Goal: Task Accomplishment & Management: Use online tool/utility

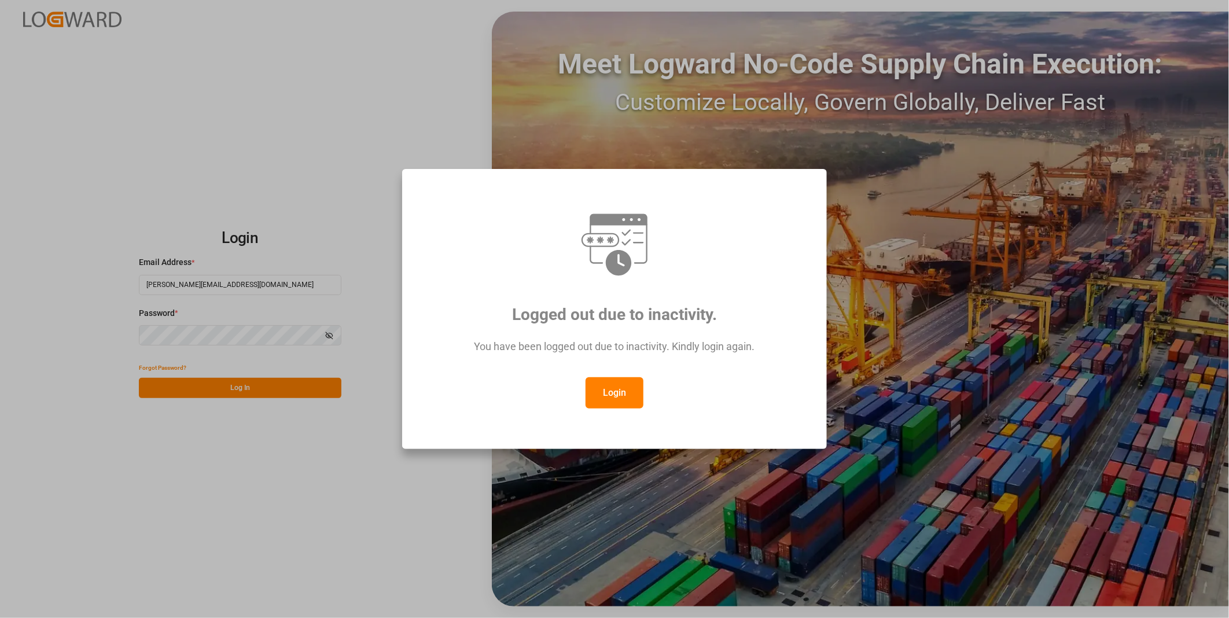
click at [626, 386] on button "Login" at bounding box center [615, 392] width 58 height 31
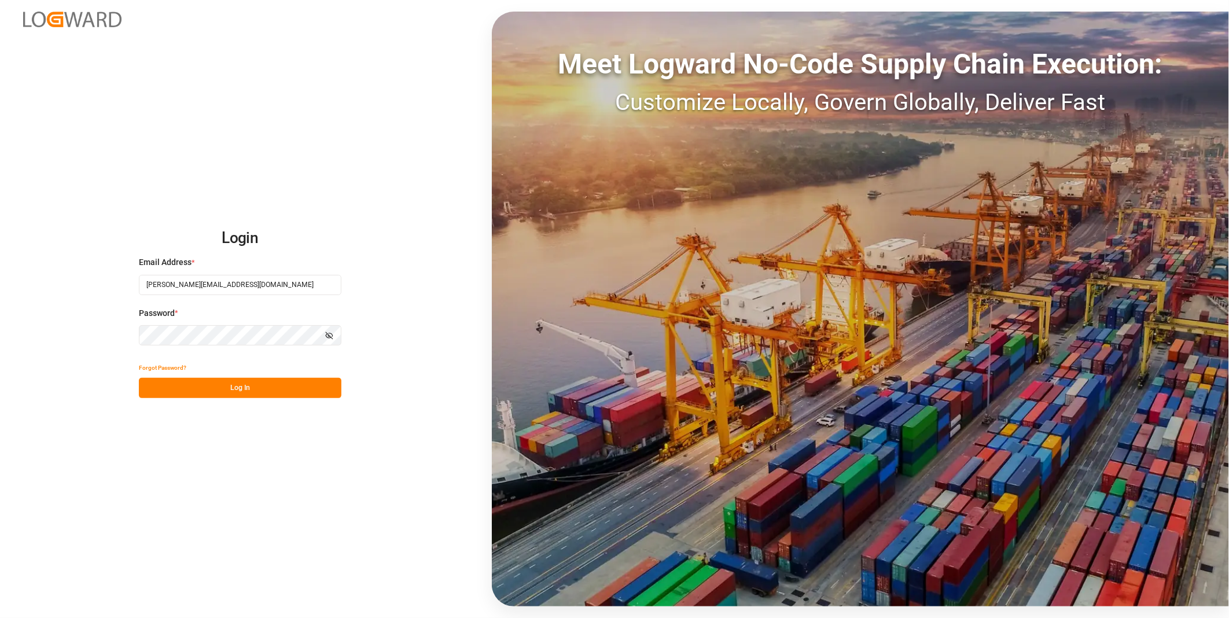
drag, startPoint x: 285, startPoint y: 394, endPoint x: 163, endPoint y: 617, distance: 254.9
click at [285, 392] on button "Log In" at bounding box center [240, 388] width 203 height 20
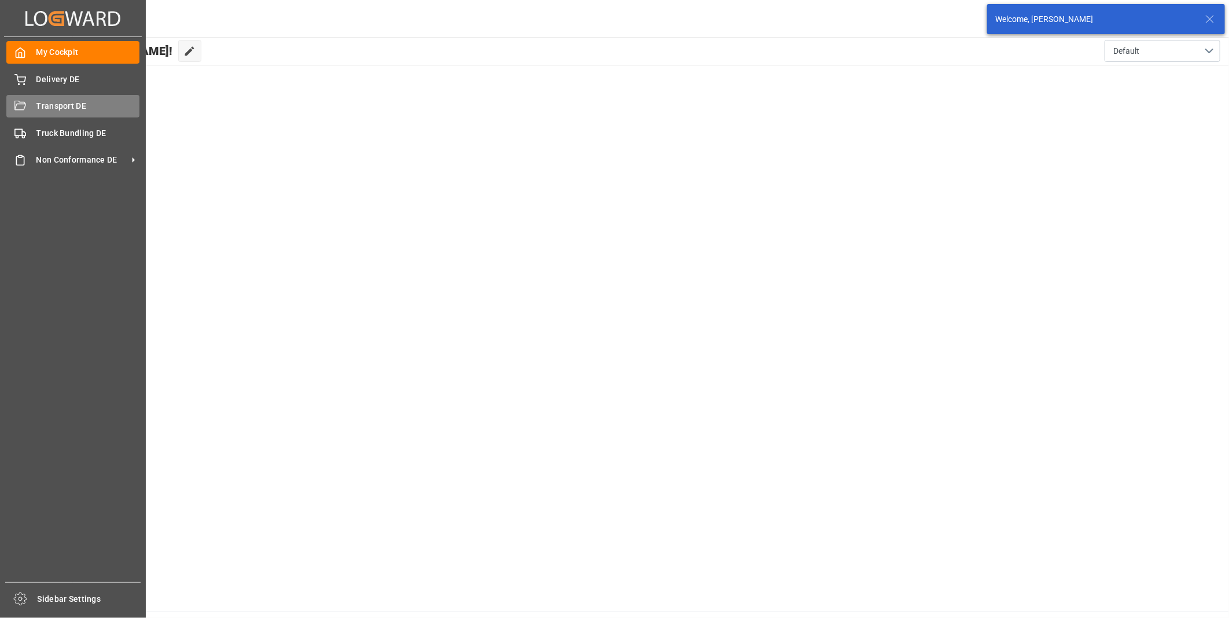
click at [29, 111] on div "Transport DE Transport DE" at bounding box center [72, 106] width 133 height 23
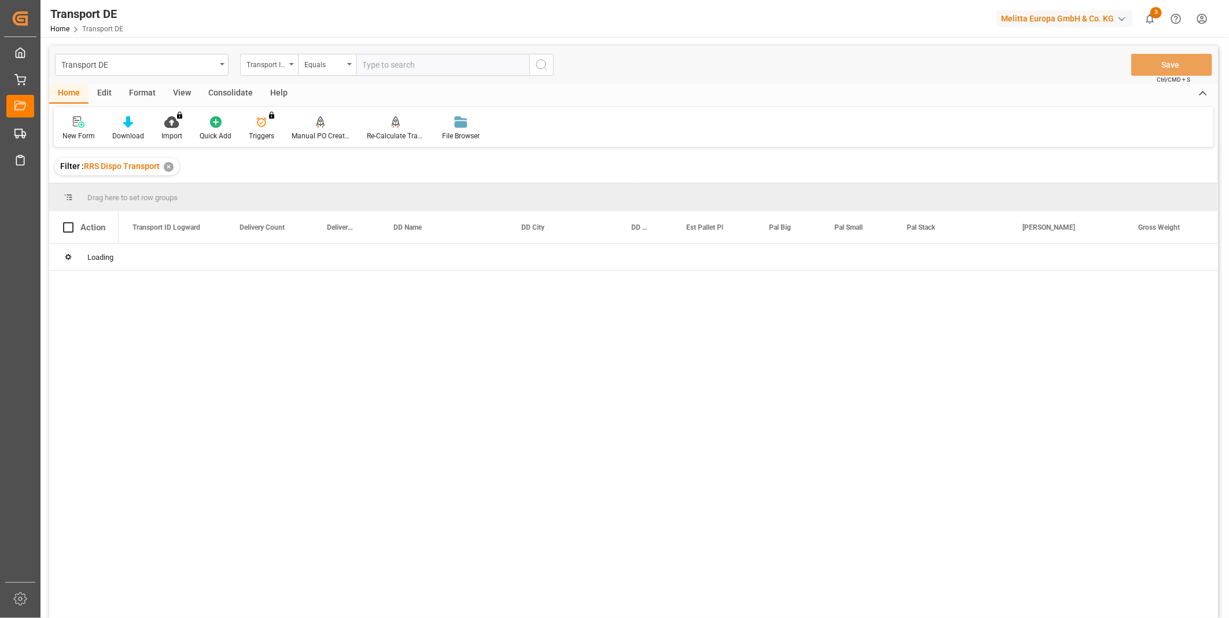
click at [235, 91] on div "Consolidate" at bounding box center [231, 94] width 62 height 20
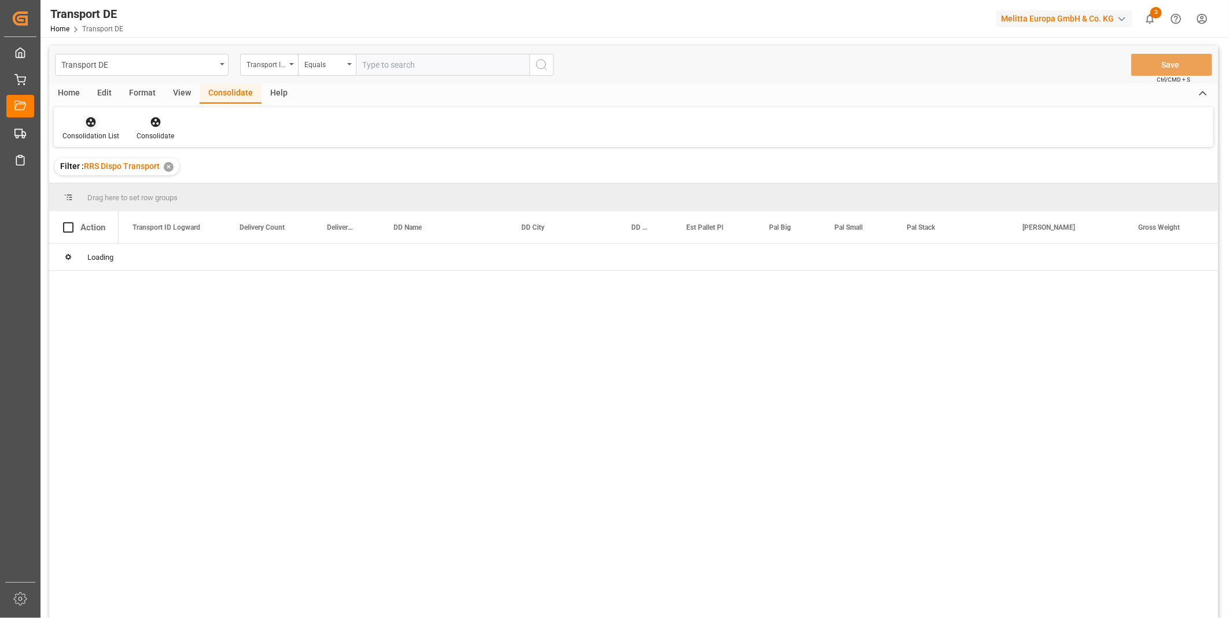
click at [100, 137] on div "Consolidation List" at bounding box center [91, 136] width 57 height 10
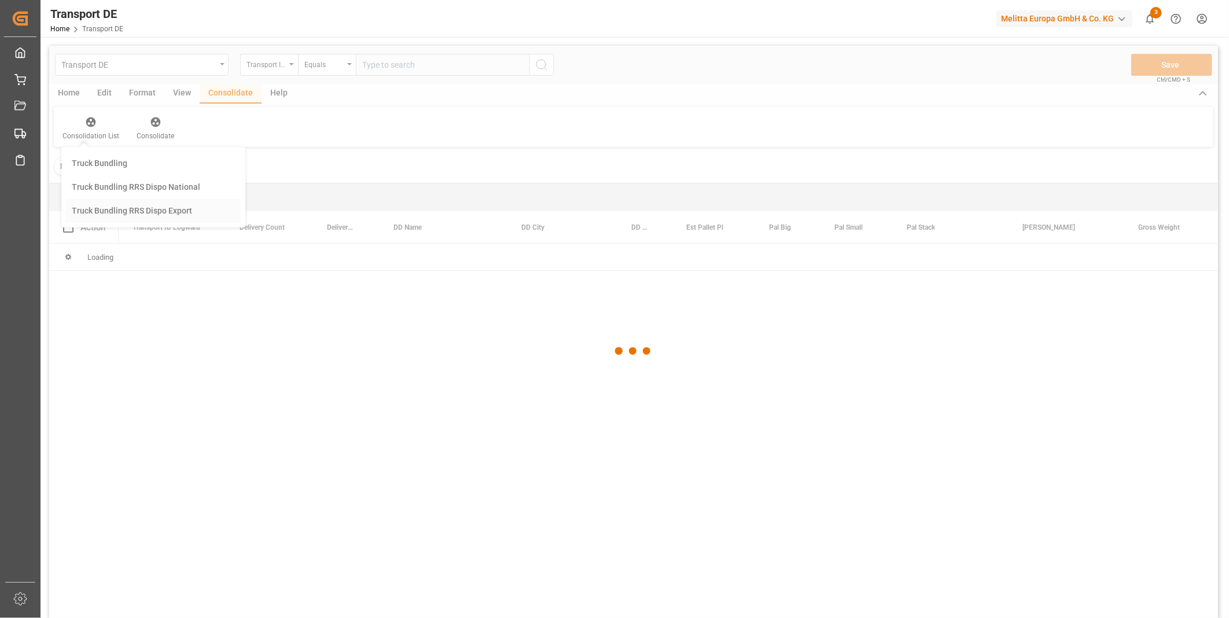
click at [153, 209] on div "Transport DE Transport ID Logward Equals Save Ctrl/CMD + S Home Edit Format Vie…" at bounding box center [633, 347] width 1169 height 603
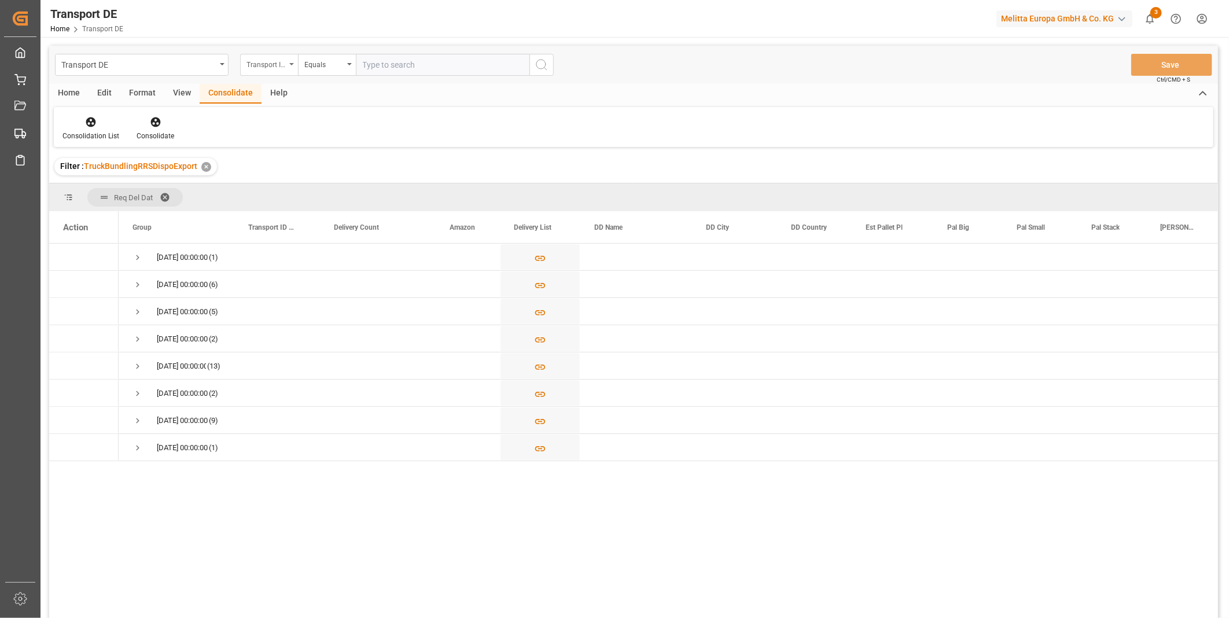
click at [265, 68] on div "Transport ID Logward" at bounding box center [266, 63] width 39 height 13
type input "Route"
click at [256, 126] on div "Route" at bounding box center [327, 118] width 172 height 24
click at [343, 66] on div "Equals" at bounding box center [323, 63] width 39 height 13
click at [344, 193] on div "Starts with" at bounding box center [385, 191] width 172 height 24
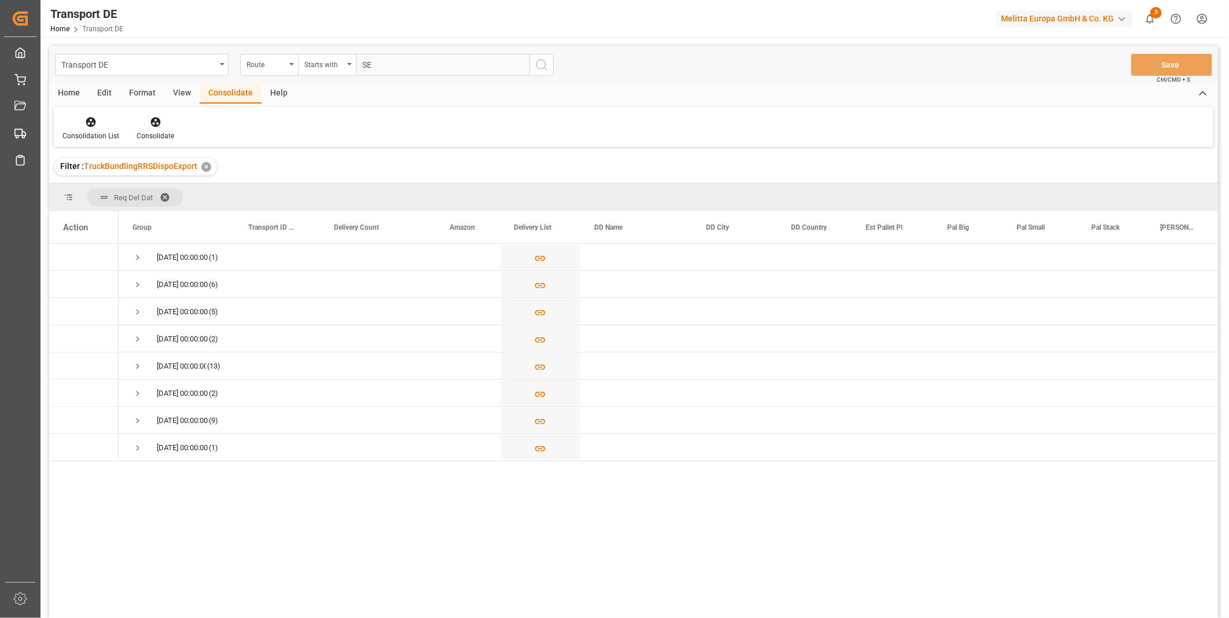
type input "SE"
click at [541, 67] on icon "search button" at bounding box center [542, 65] width 14 height 14
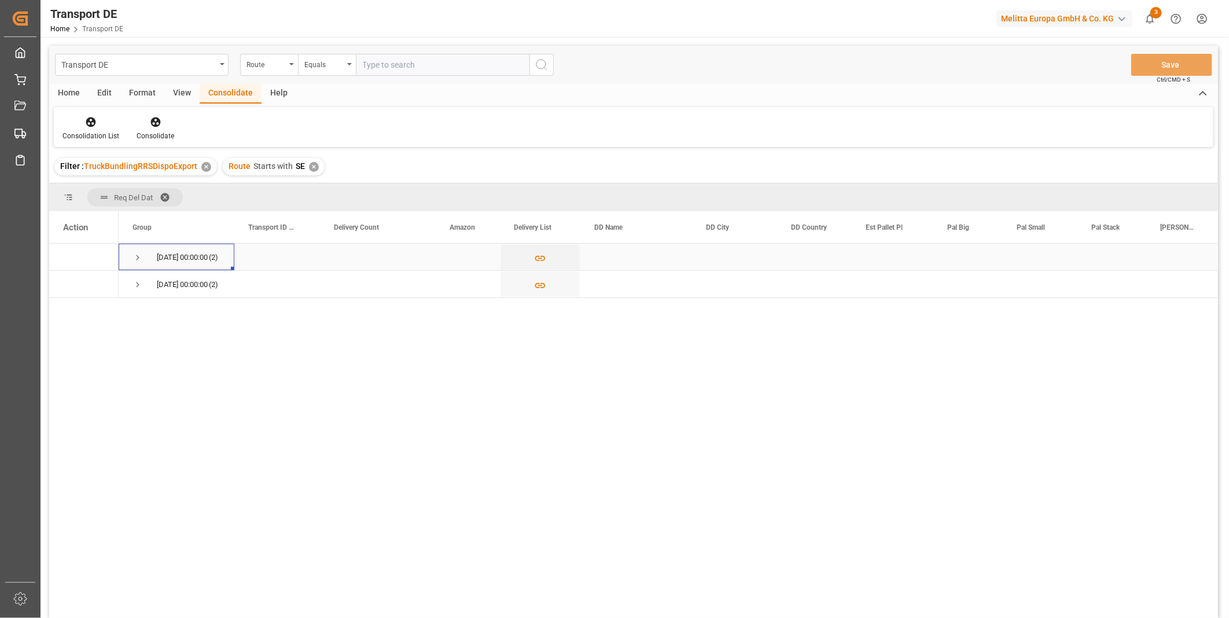
click at [138, 259] on span "Press SPACE to select this row." at bounding box center [138, 257] width 10 height 10
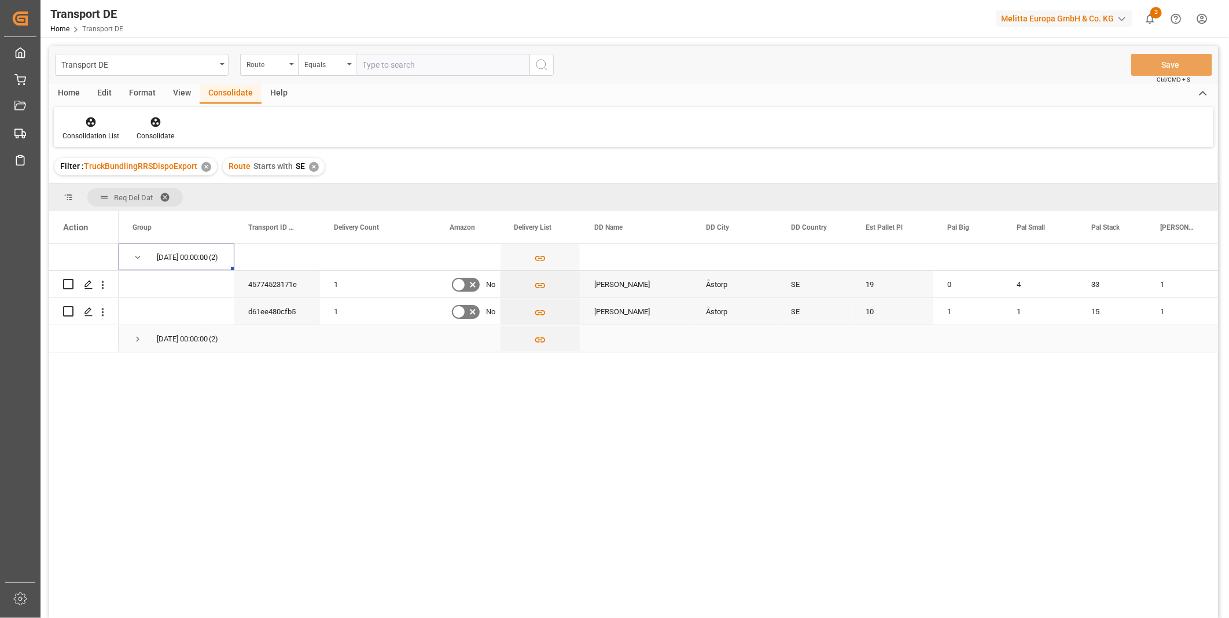
click at [135, 337] on span "Press SPACE to select this row." at bounding box center [138, 339] width 10 height 10
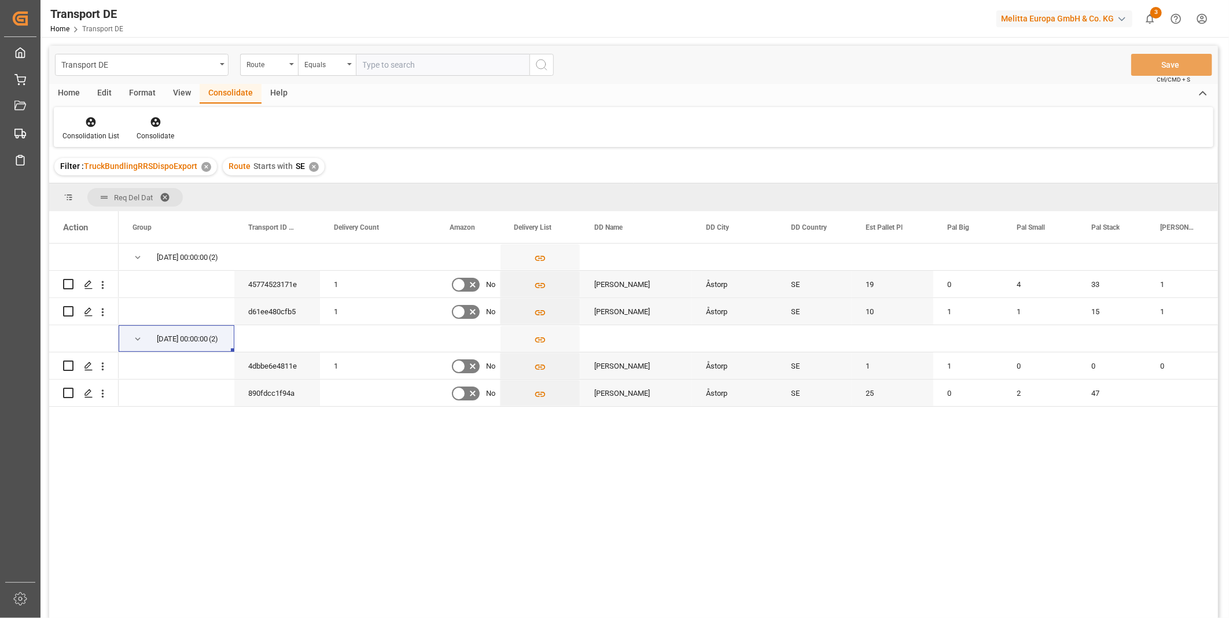
click at [309, 170] on div "✕" at bounding box center [314, 167] width 10 height 10
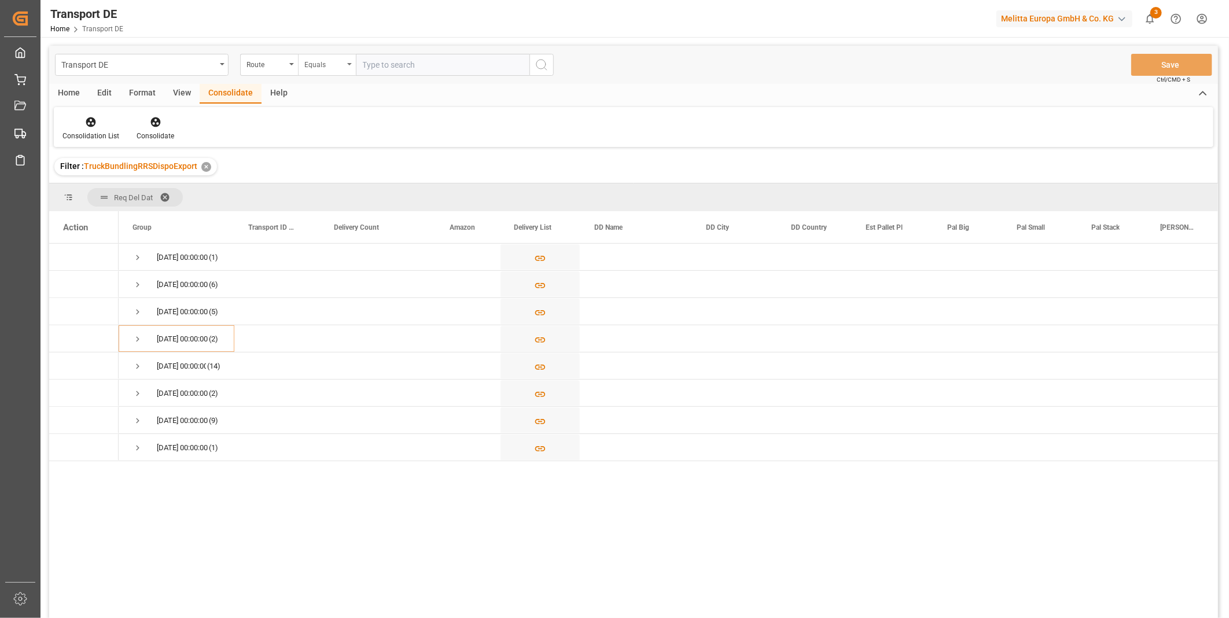
click at [319, 64] on div "Equals" at bounding box center [323, 63] width 39 height 13
click at [352, 186] on div "Starts with" at bounding box center [385, 191] width 172 height 24
type input "FR"
click at [547, 64] on icon "search button" at bounding box center [542, 65] width 14 height 14
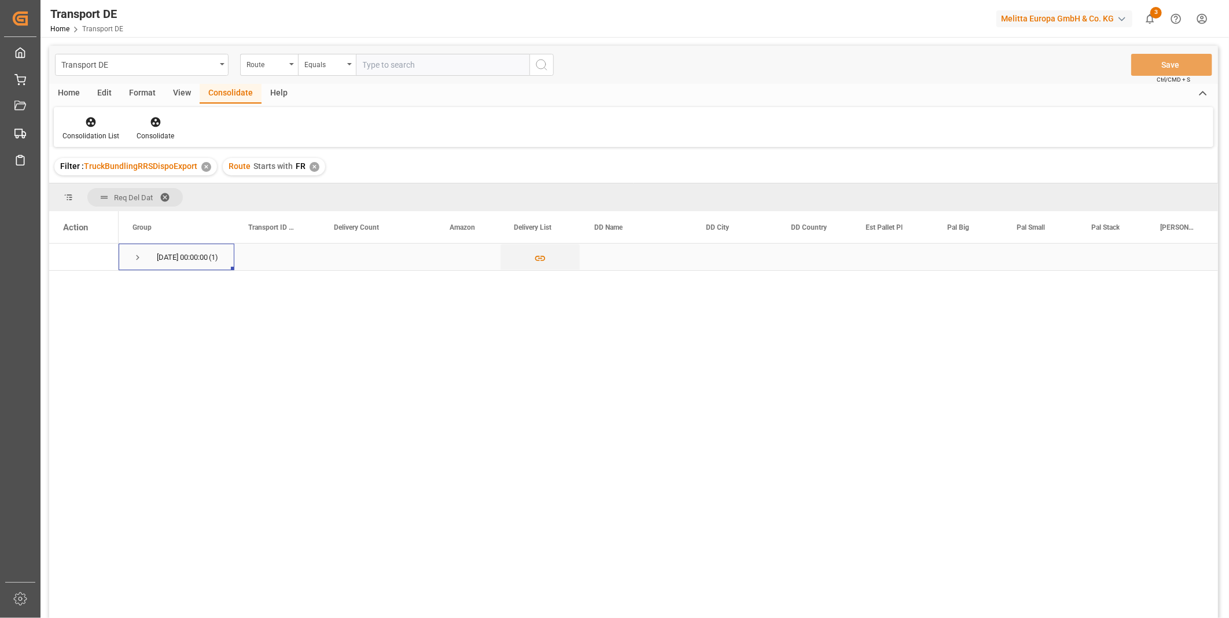
click at [130, 250] on div "[DATE] 00:00:00 (1)" at bounding box center [177, 257] width 116 height 27
click at [137, 261] on span "Press SPACE to select this row." at bounding box center [138, 257] width 10 height 10
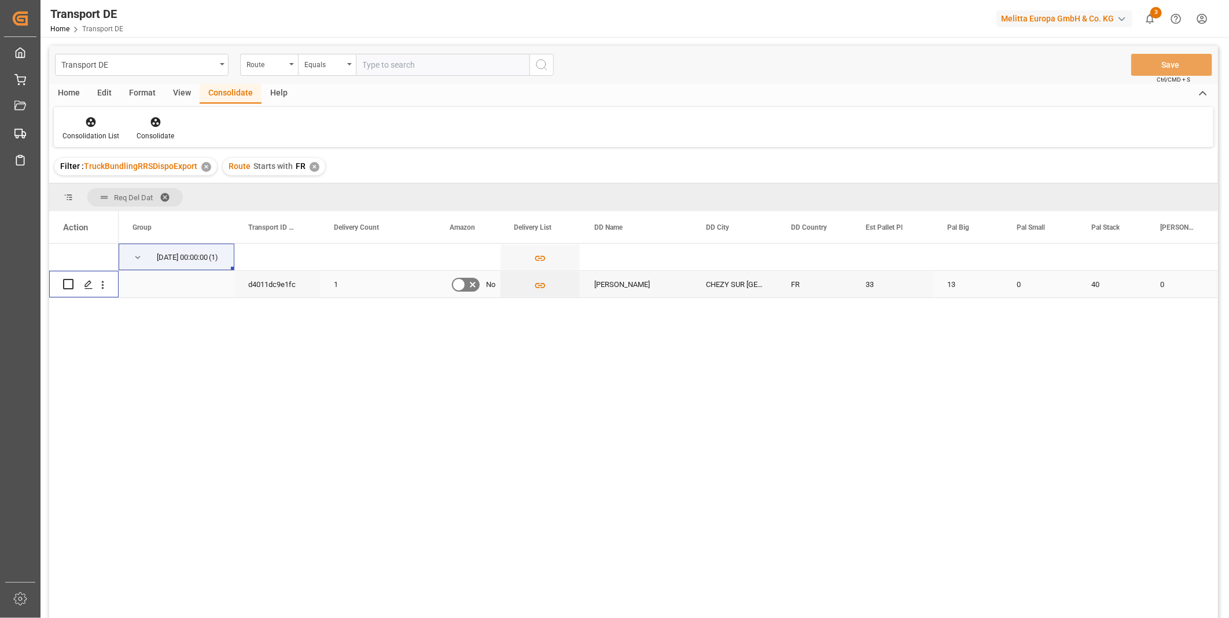
click at [72, 280] on input "Press Space to toggle row selection (unchecked)" at bounding box center [68, 284] width 10 height 10
checkbox input "true"
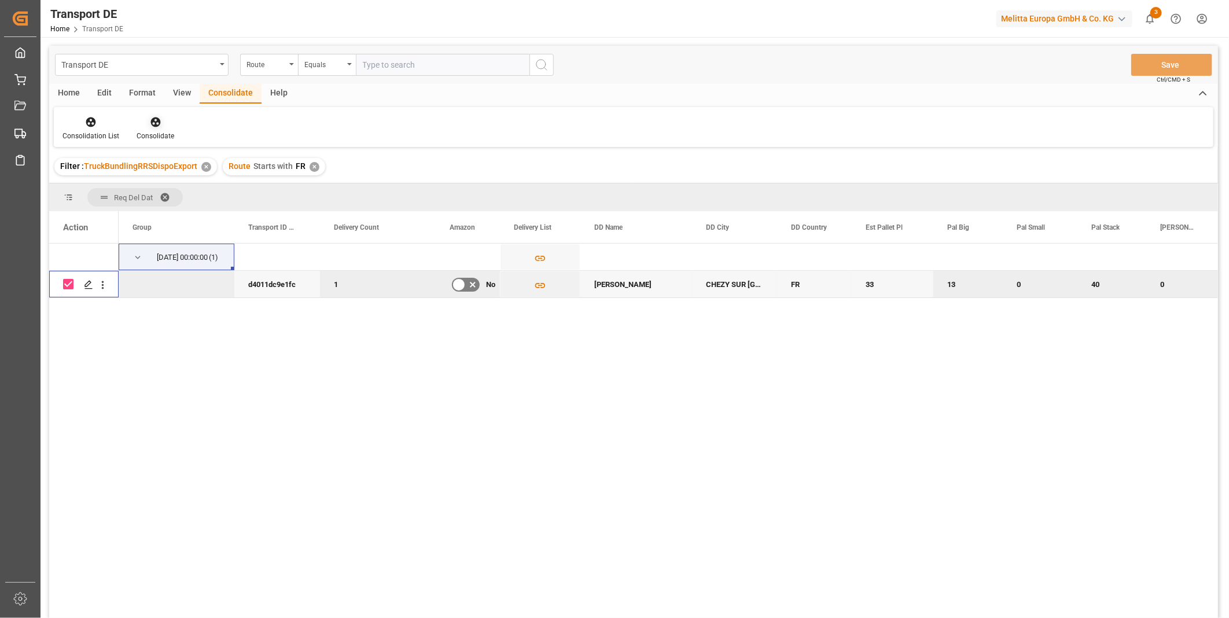
click at [141, 127] on div at bounding box center [156, 122] width 38 height 12
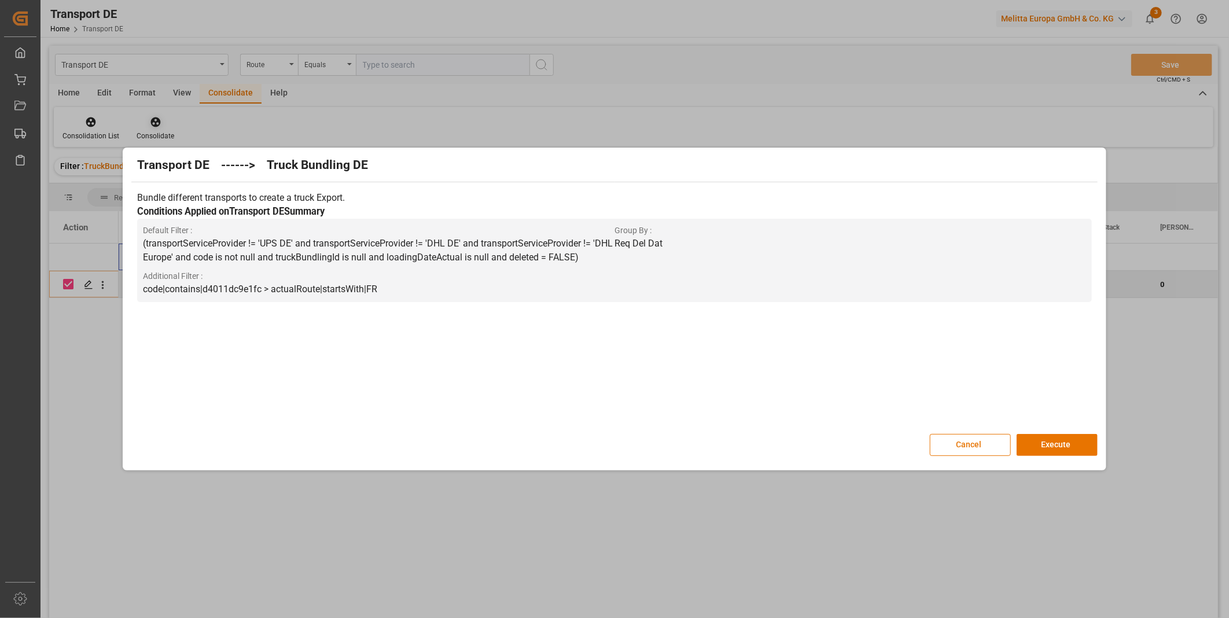
click at [142, 125] on div "Transport DE ------> Truck Bundling DE Bundle different transports to create a …" at bounding box center [614, 309] width 1229 height 618
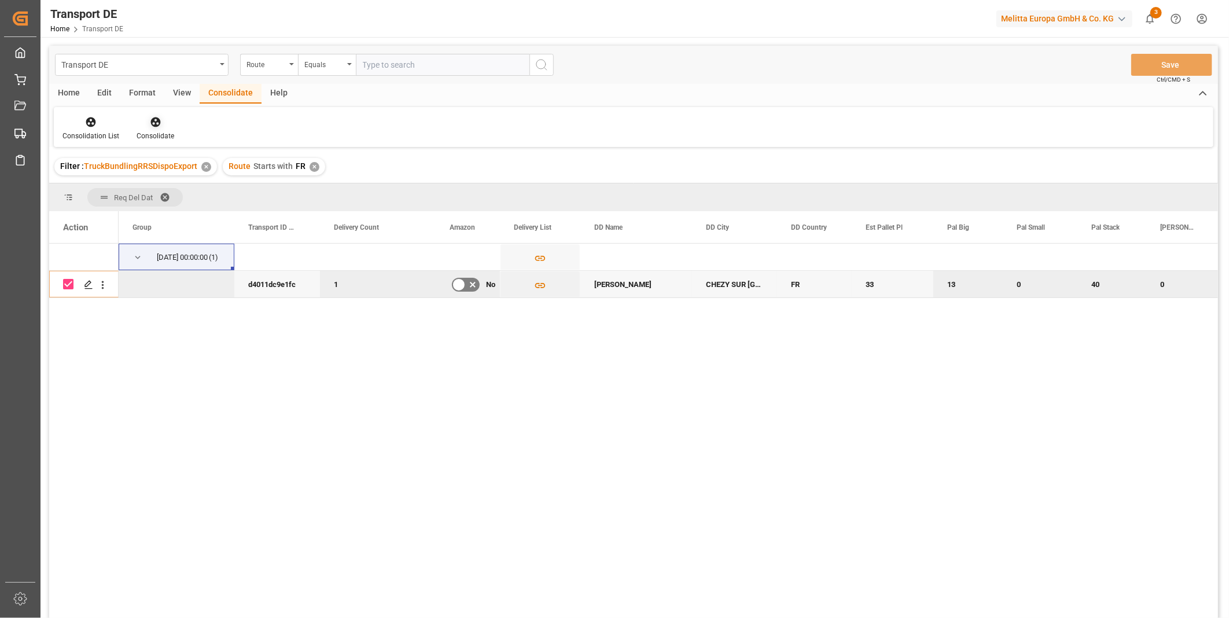
click at [155, 130] on div "Consolidate" at bounding box center [155, 128] width 55 height 25
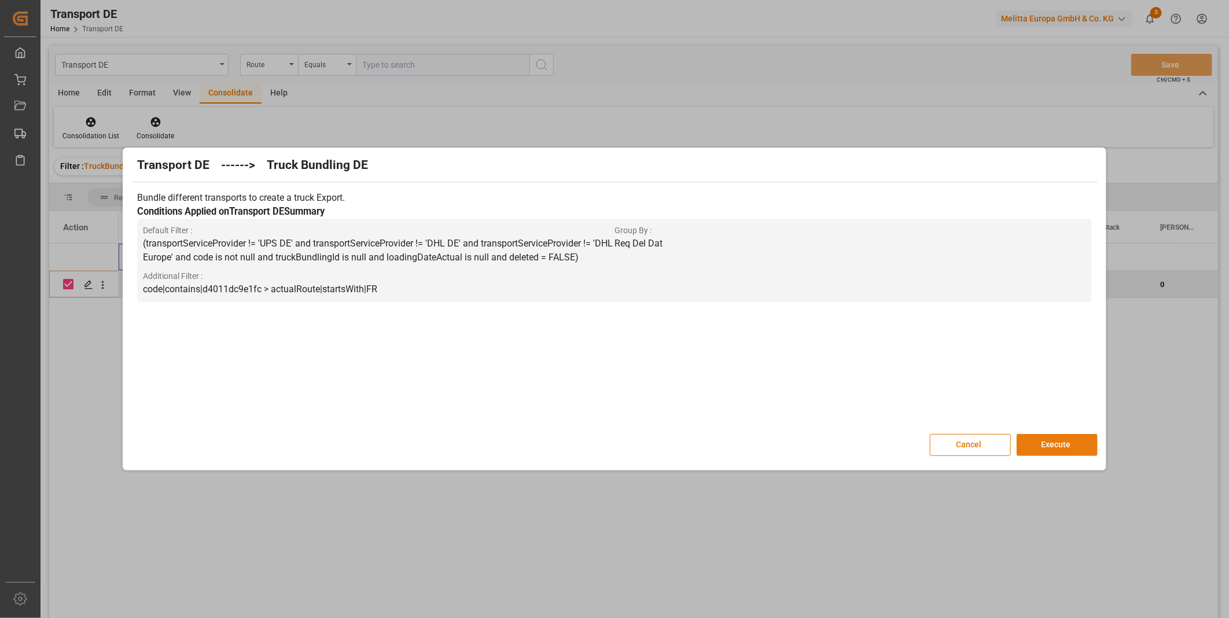
click at [1050, 448] on button "Execute" at bounding box center [1057, 445] width 81 height 22
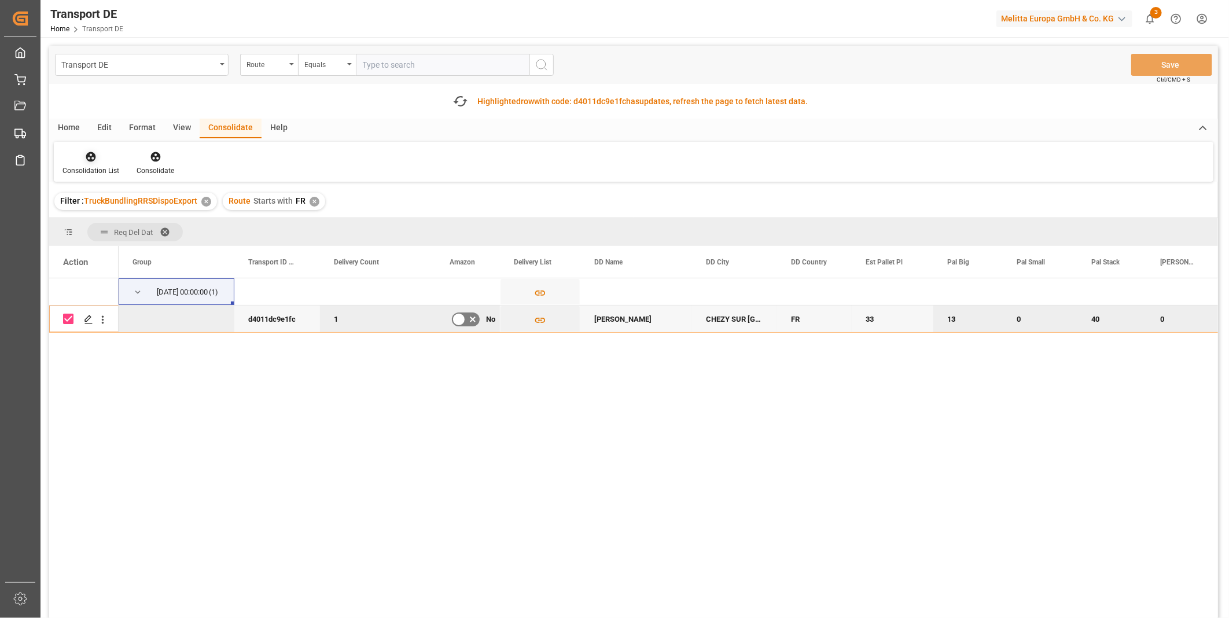
click at [76, 161] on div at bounding box center [91, 156] width 57 height 12
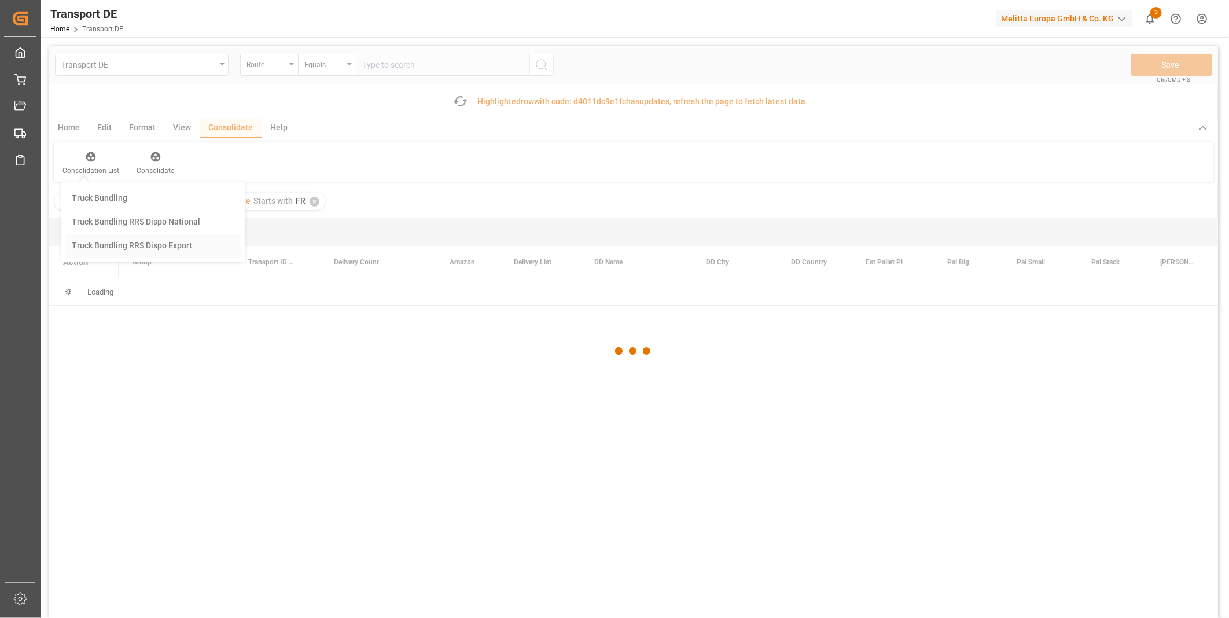
click at [160, 245] on div "Transport DE Route Equals Save Ctrl/CMD + S Fetch latest updates Highlighted ro…" at bounding box center [633, 365] width 1169 height 638
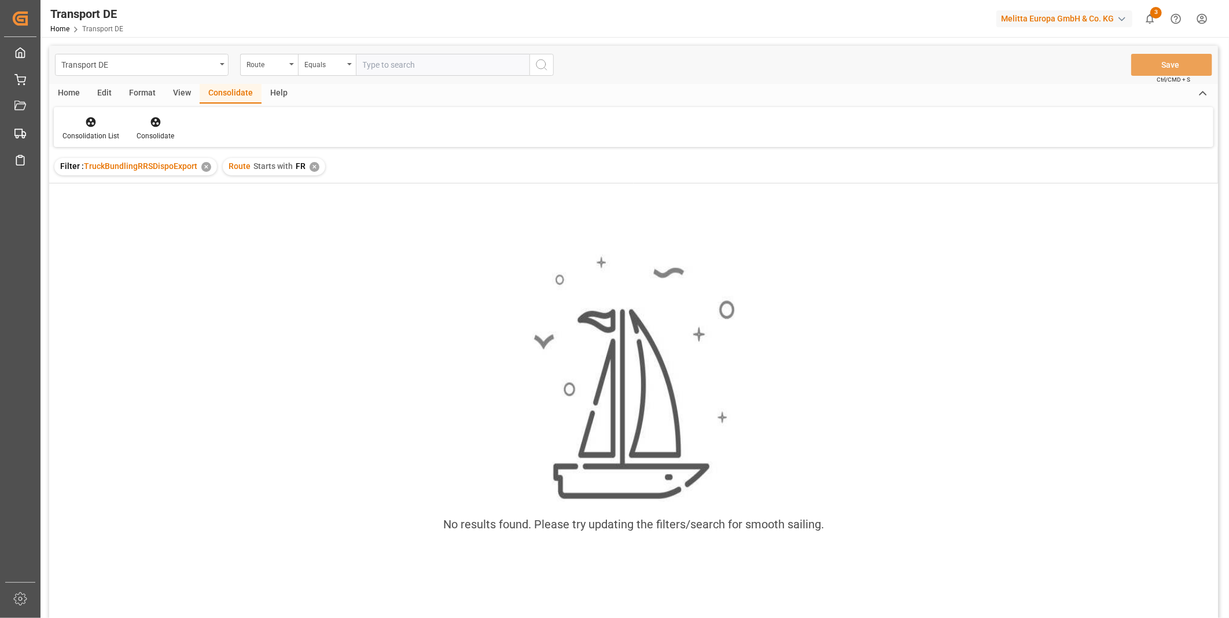
click at [308, 175] on div "Filter : TruckBundlingRRSDispoExport ✕ Route Starts with FR ✕" at bounding box center [633, 166] width 1169 height 32
click at [310, 172] on div "Route Starts with FR ✕" at bounding box center [274, 166] width 102 height 17
click at [314, 164] on div "✕" at bounding box center [315, 167] width 10 height 10
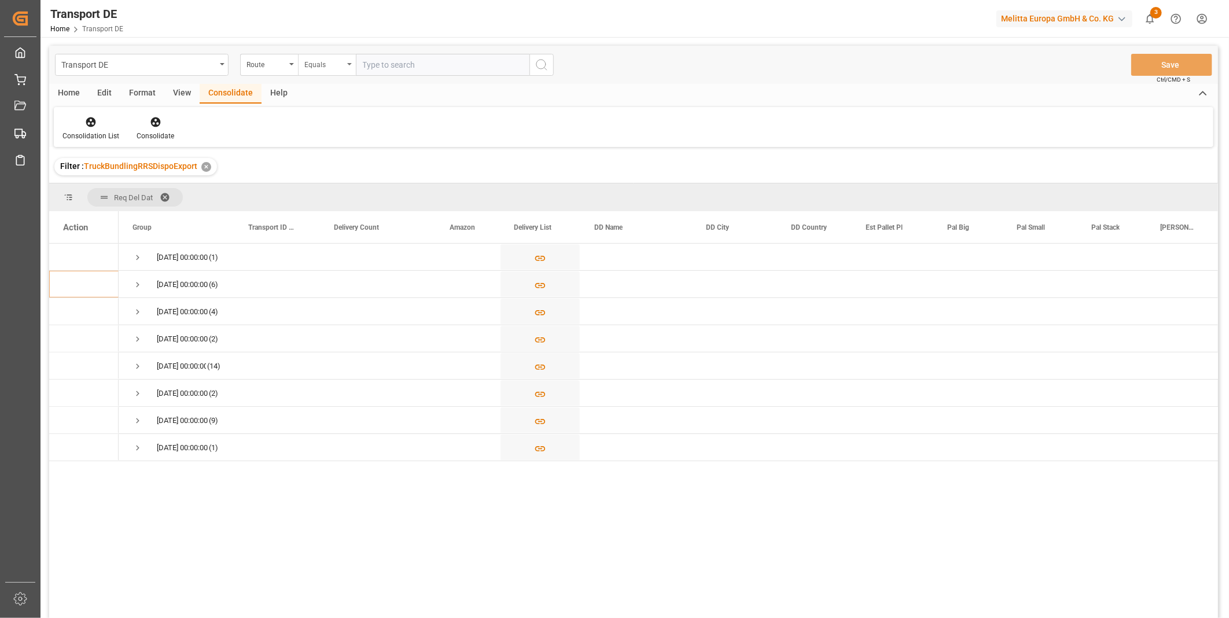
click at [333, 72] on div "Equals" at bounding box center [327, 65] width 58 height 22
click at [346, 187] on div "Starts with" at bounding box center [385, 191] width 172 height 24
type input "CZ"
click at [542, 63] on icon "search button" at bounding box center [542, 65] width 14 height 14
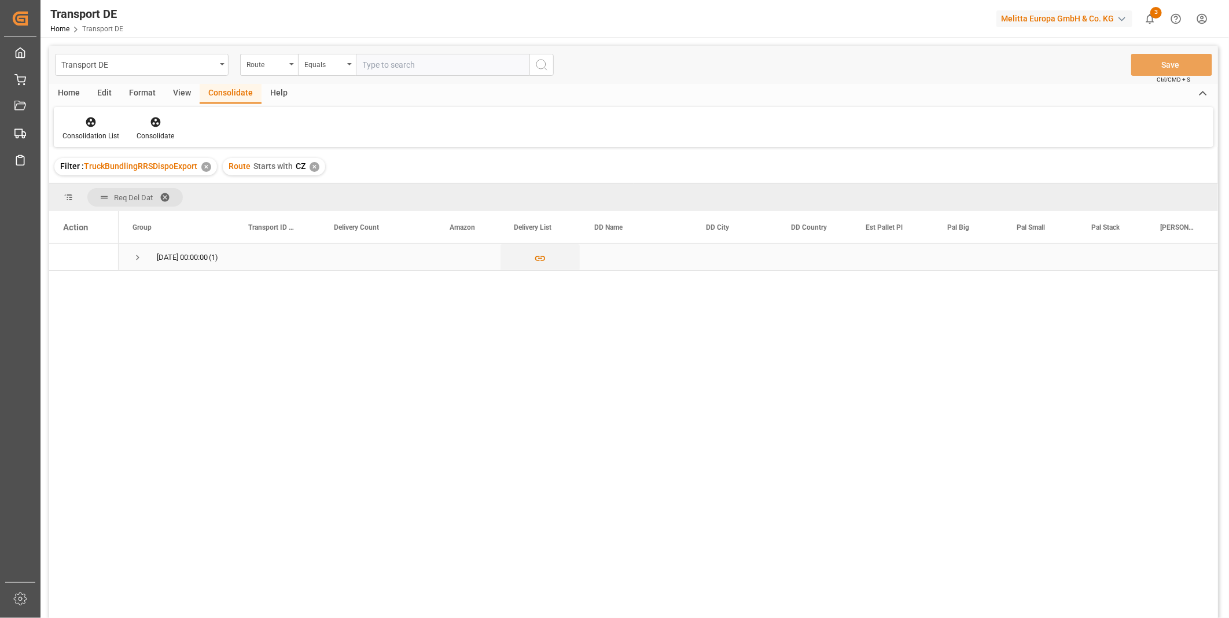
click at [131, 256] on div "[DATE] 00:00:00 (1)" at bounding box center [177, 257] width 116 height 27
click at [135, 258] on span "Press SPACE to select this row." at bounding box center [138, 257] width 10 height 10
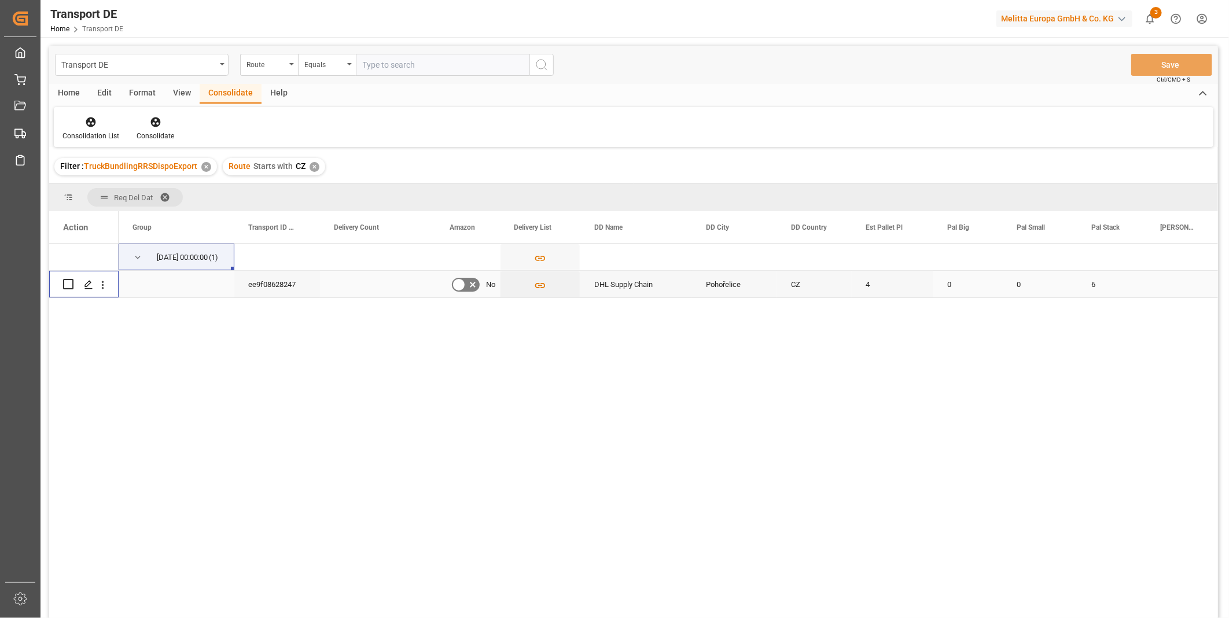
click at [70, 285] on input "Press Space to toggle row selection (unchecked)" at bounding box center [68, 284] width 10 height 10
checkbox input "true"
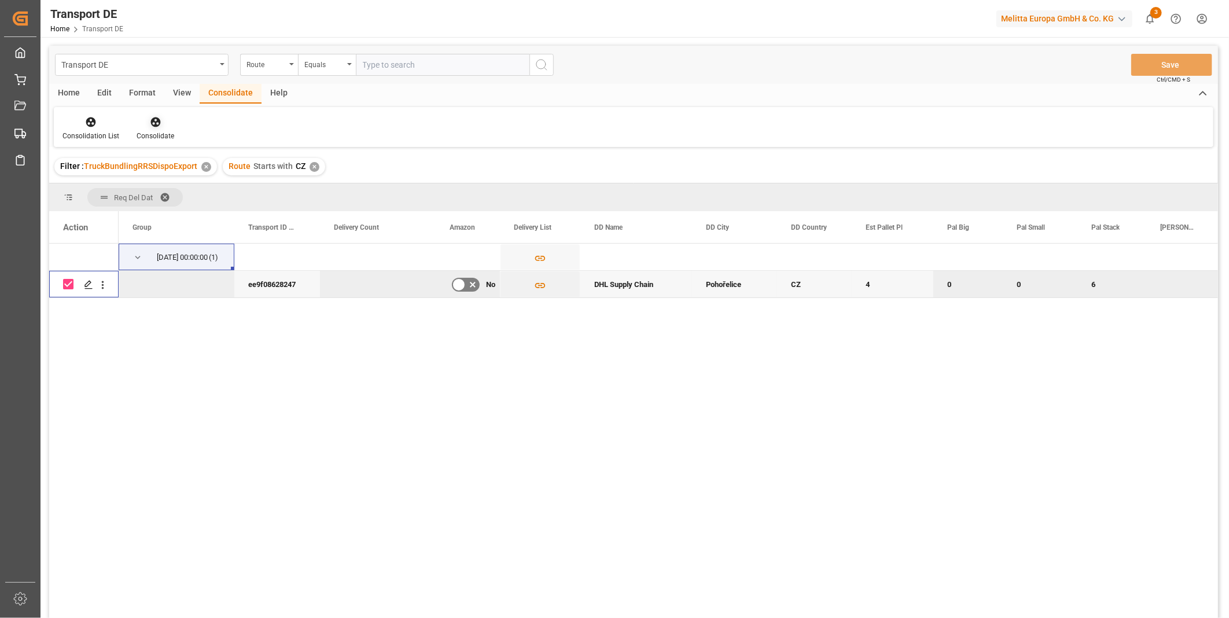
click at [157, 116] on div at bounding box center [156, 122] width 38 height 12
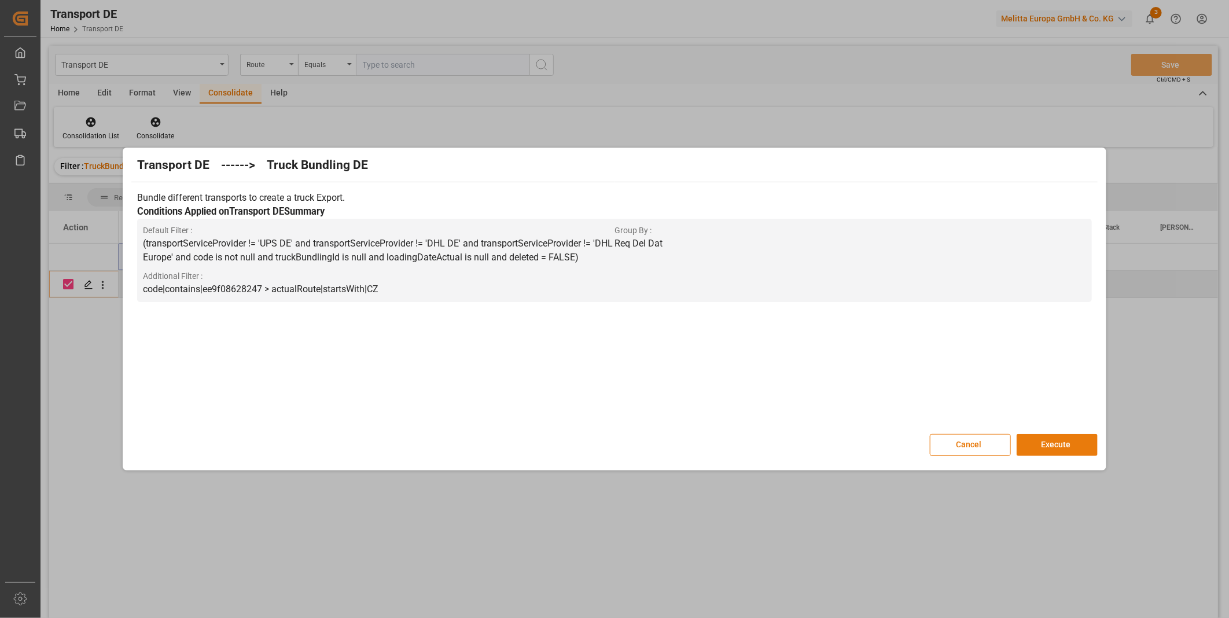
click at [1068, 446] on button "Execute" at bounding box center [1057, 445] width 81 height 22
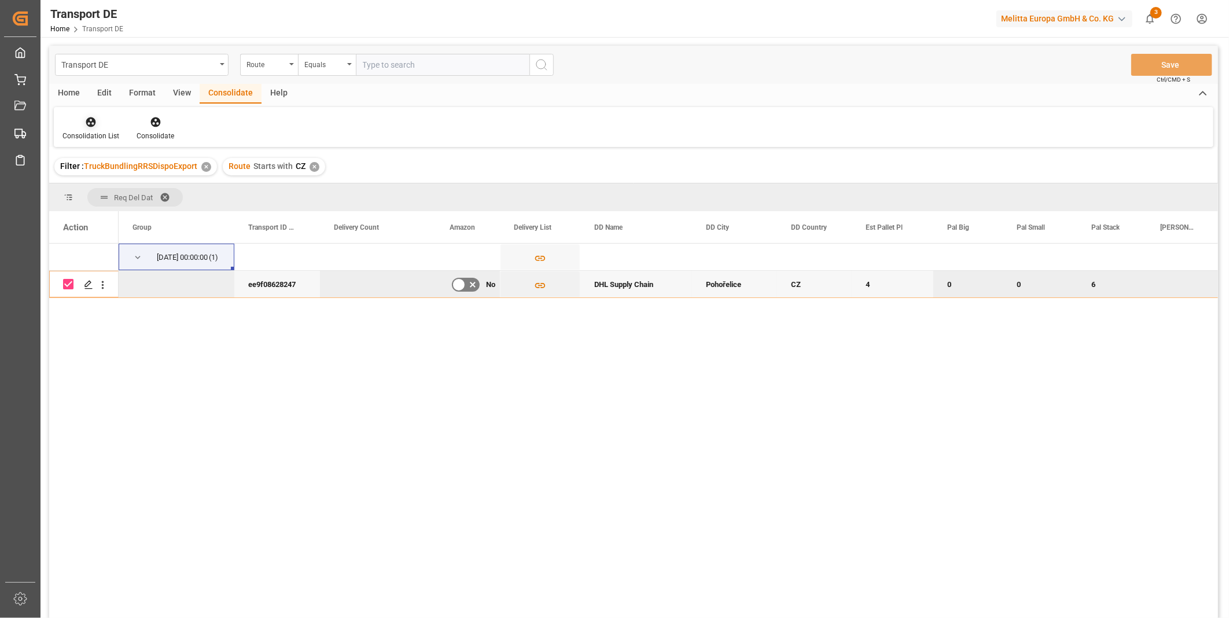
click at [78, 128] on div "Consolidation List" at bounding box center [91, 128] width 74 height 25
click at [165, 209] on div "Transport DE Route Equals Save Ctrl/CMD + S Home Edit Format View Consolidate H…" at bounding box center [633, 347] width 1169 height 603
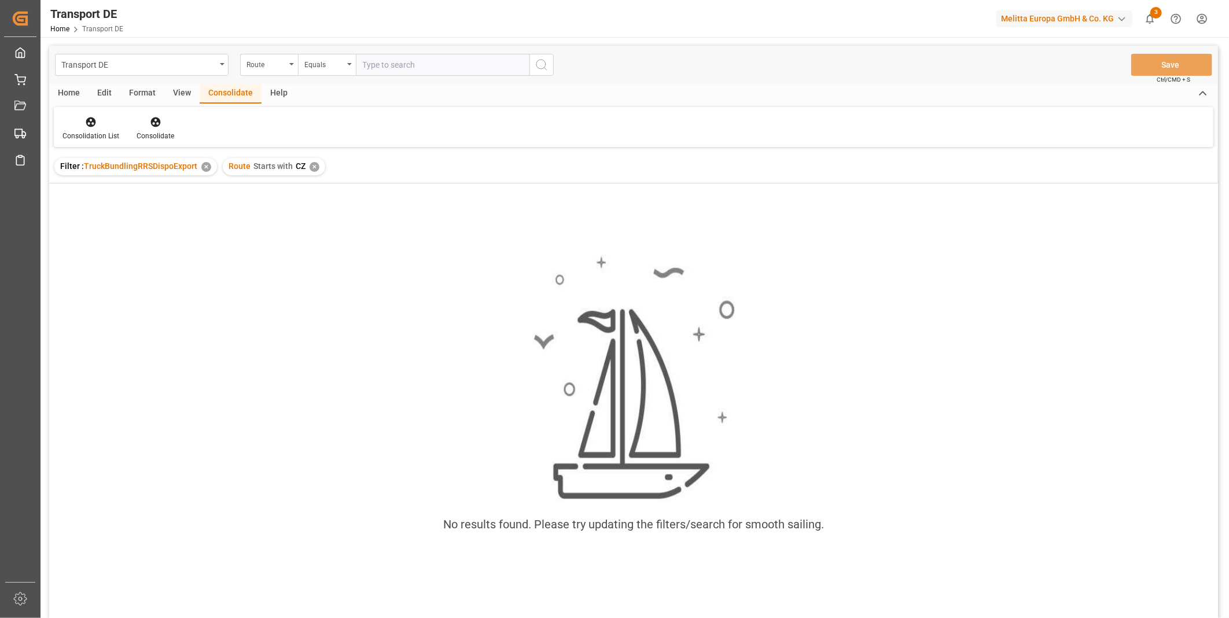
click at [319, 168] on div "Route Starts with CZ ✕" at bounding box center [274, 166] width 102 height 17
click at [315, 168] on div "✕" at bounding box center [315, 167] width 10 height 10
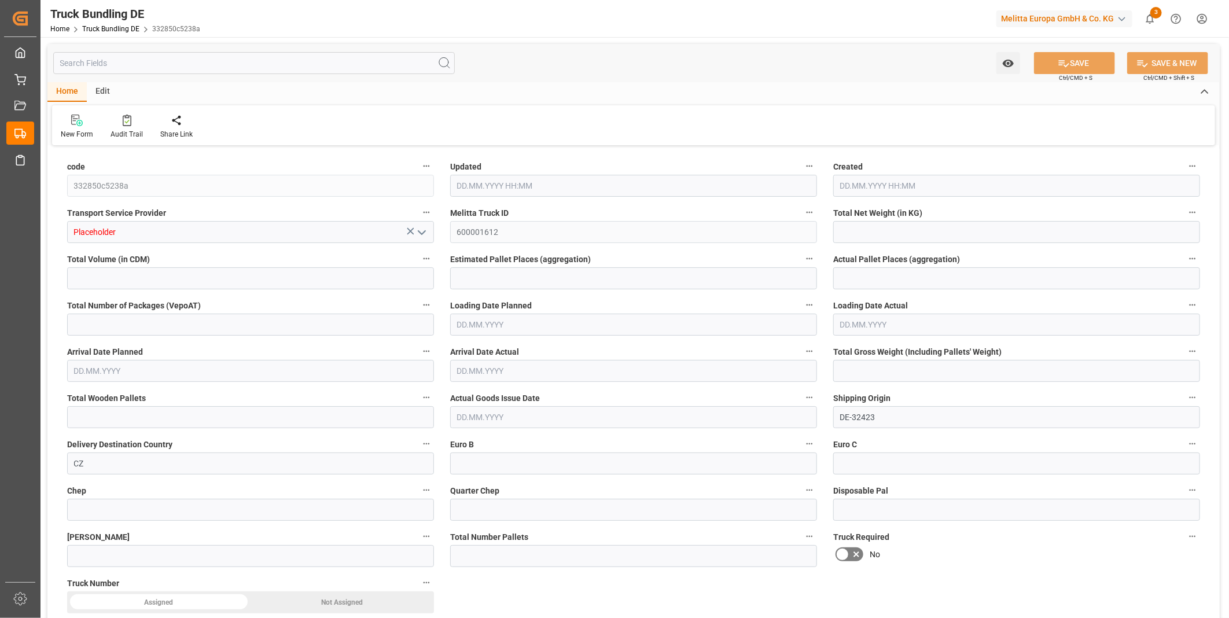
type input "531.286"
type input "5387.748"
type input "4"
type input "0"
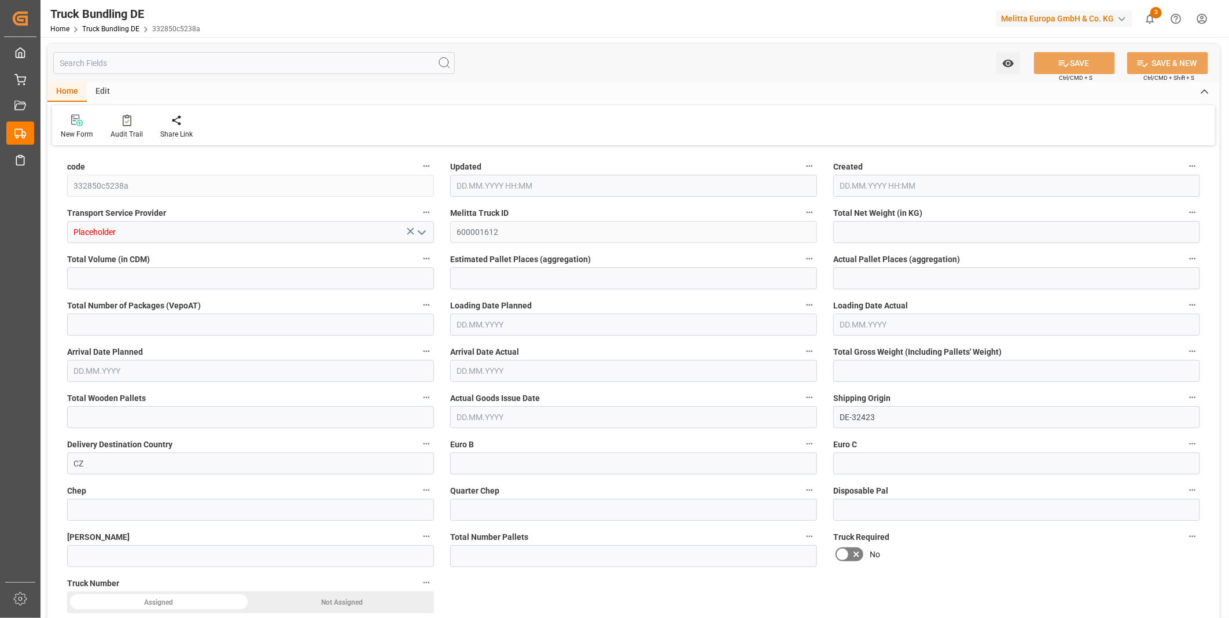
type input "855"
type input "7"
type input "0"
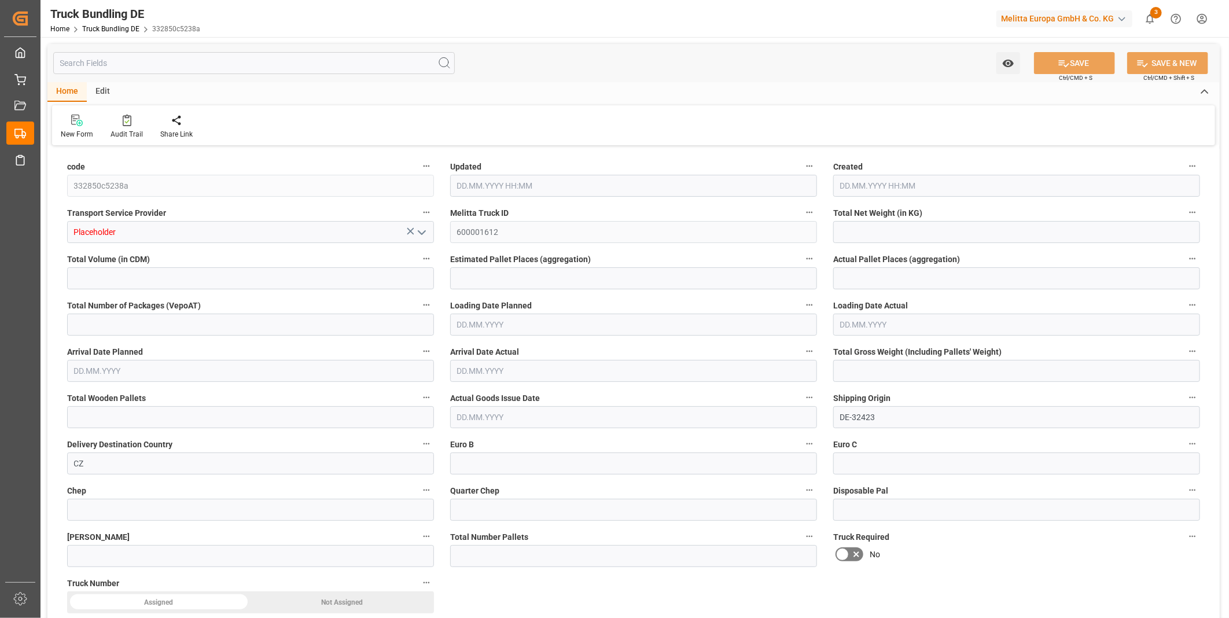
type input "0"
type input "12.08.2025 10:09"
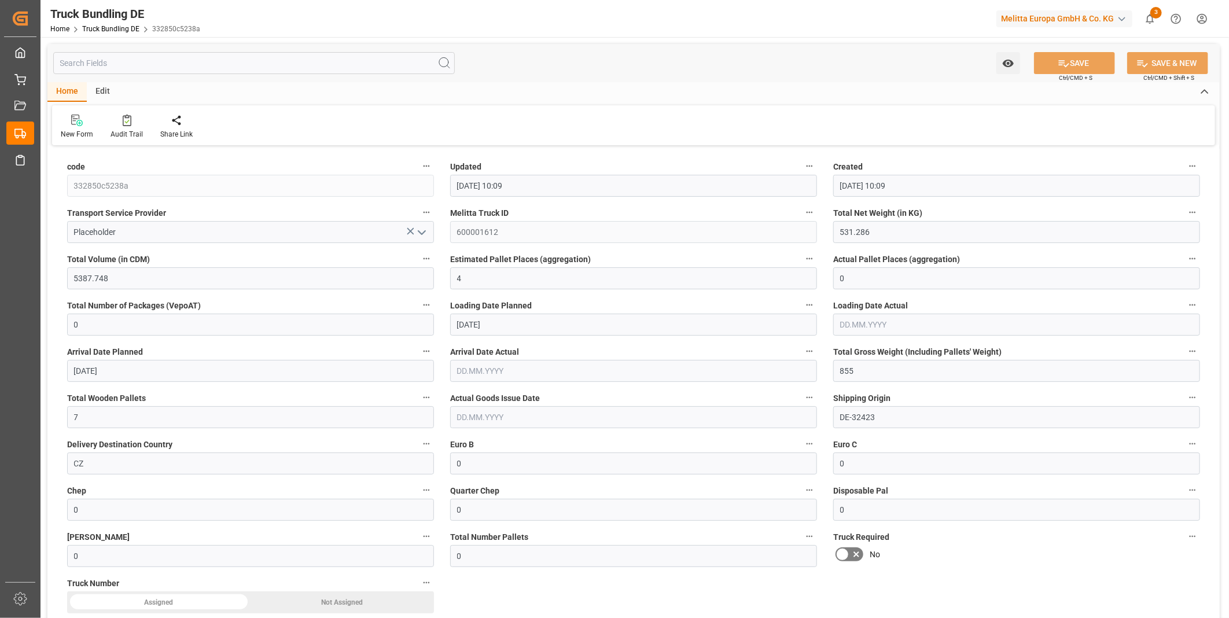
type input "12.08.2025 10:09"
type input "14.08.2025"
type input "18.08.2025"
type input "12.08.2025"
